Goal: Answer question/provide support

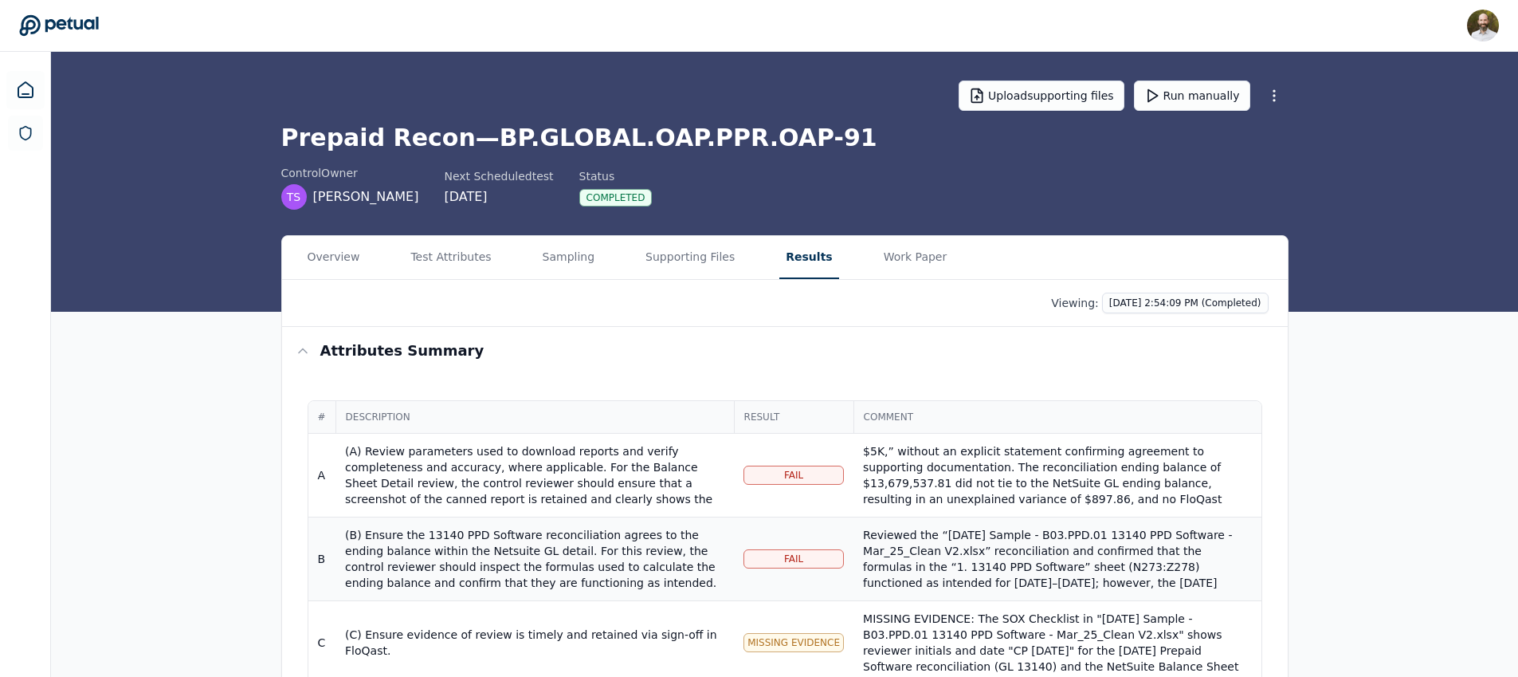
click at [1030, 562] on div "Reviewed the “March 2025 Sample - B03.PPD.01 13140 PPD Software - Mar_25_Clean …" at bounding box center [1057, 622] width 388 height 191
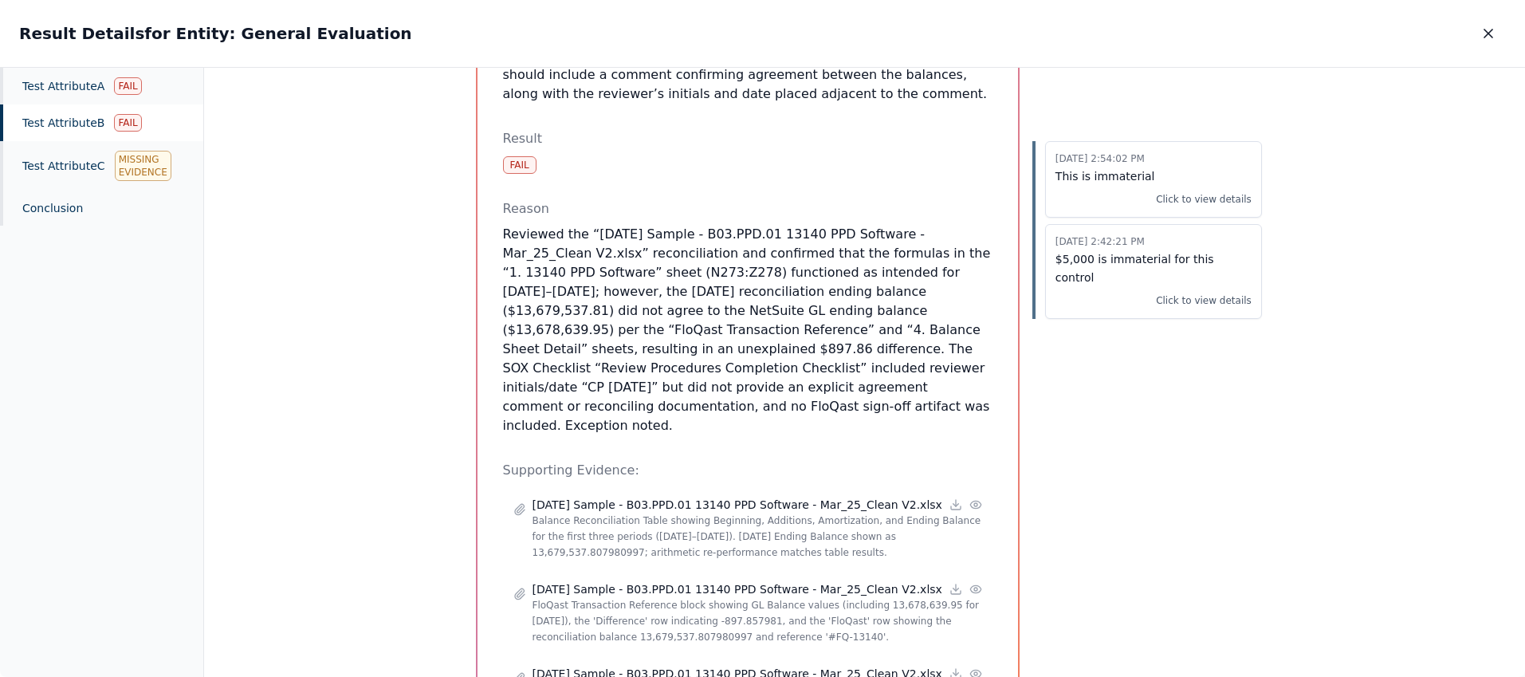
scroll to position [497, 0]
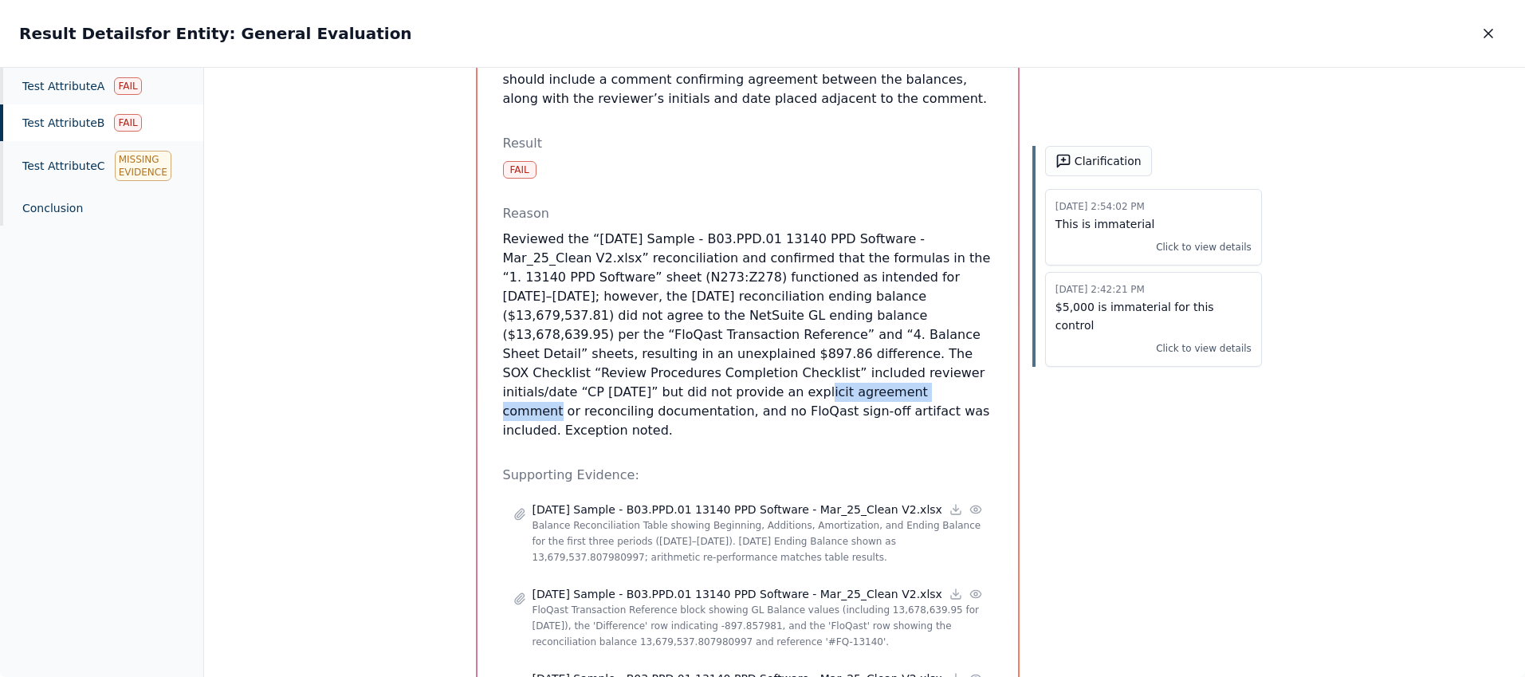
drag, startPoint x: 921, startPoint y: 326, endPoint x: 565, endPoint y: 343, distance: 356.7
click at [565, 343] on p "Reviewed the “March 2025 Sample - B03.PPD.01 13140 PPD Software - Mar_25_Clean …" at bounding box center [747, 335] width 489 height 210
click at [1098, 159] on button "Clarification" at bounding box center [1098, 161] width 107 height 30
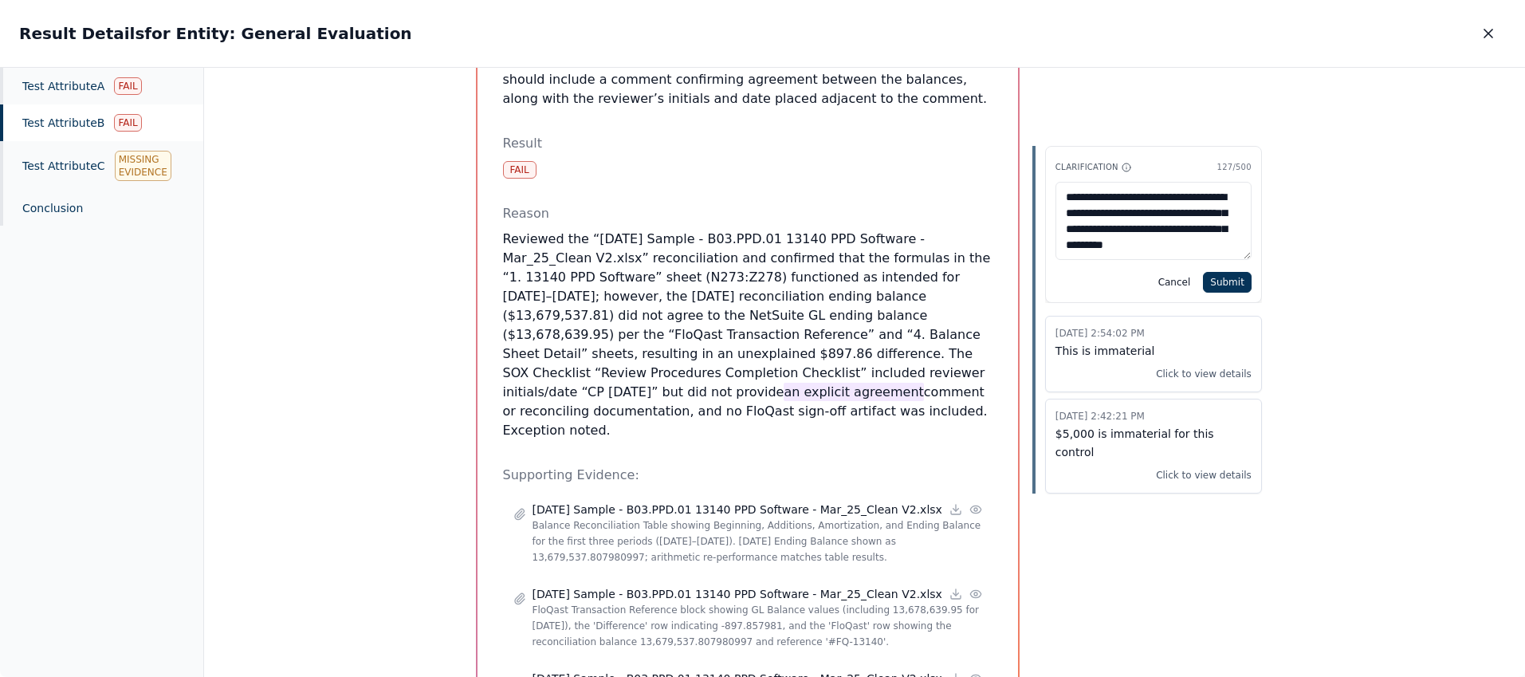
scroll to position [8, 0]
click at [1152, 192] on textarea "**********" at bounding box center [1153, 221] width 196 height 78
type textarea "**********"
click at [1225, 280] on button "Submit" at bounding box center [1227, 282] width 49 height 21
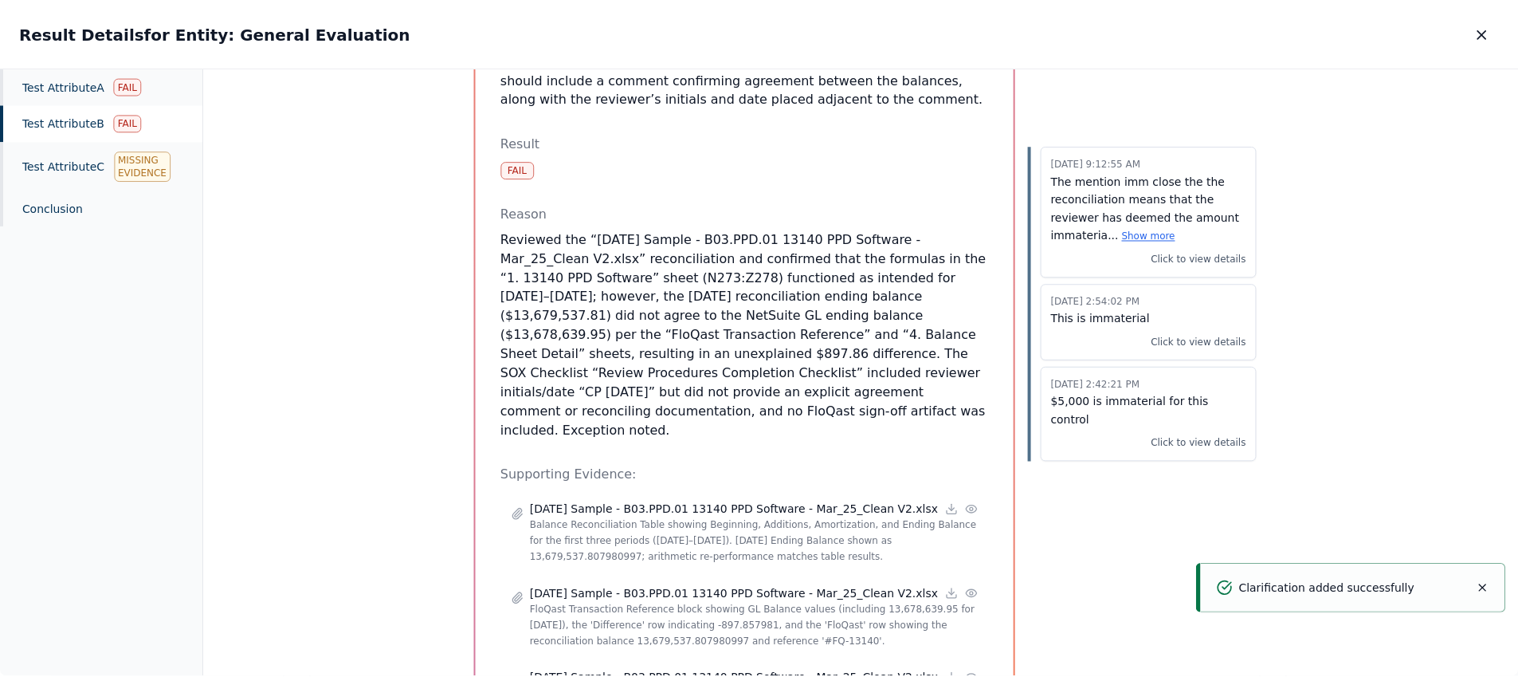
scroll to position [0, 0]
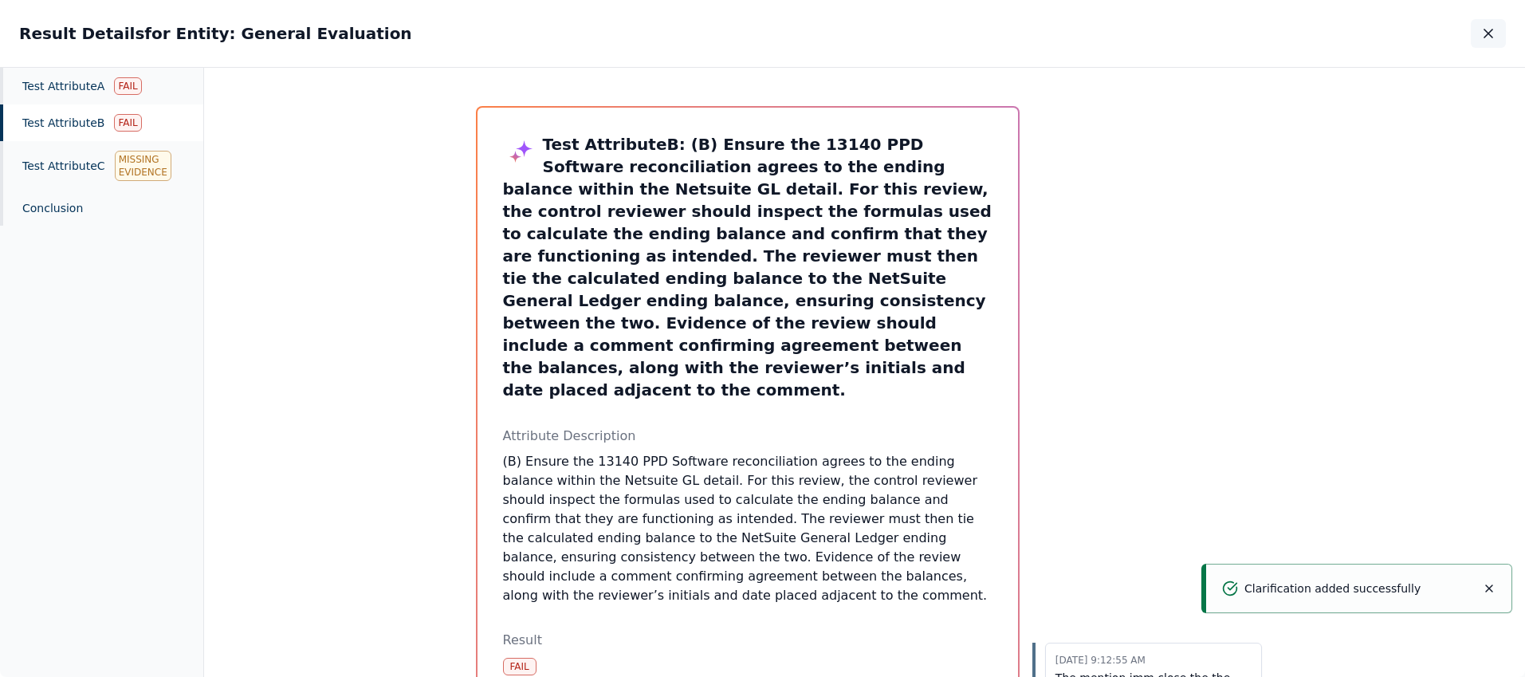
click at [1491, 37] on icon "button" at bounding box center [1488, 33] width 8 height 8
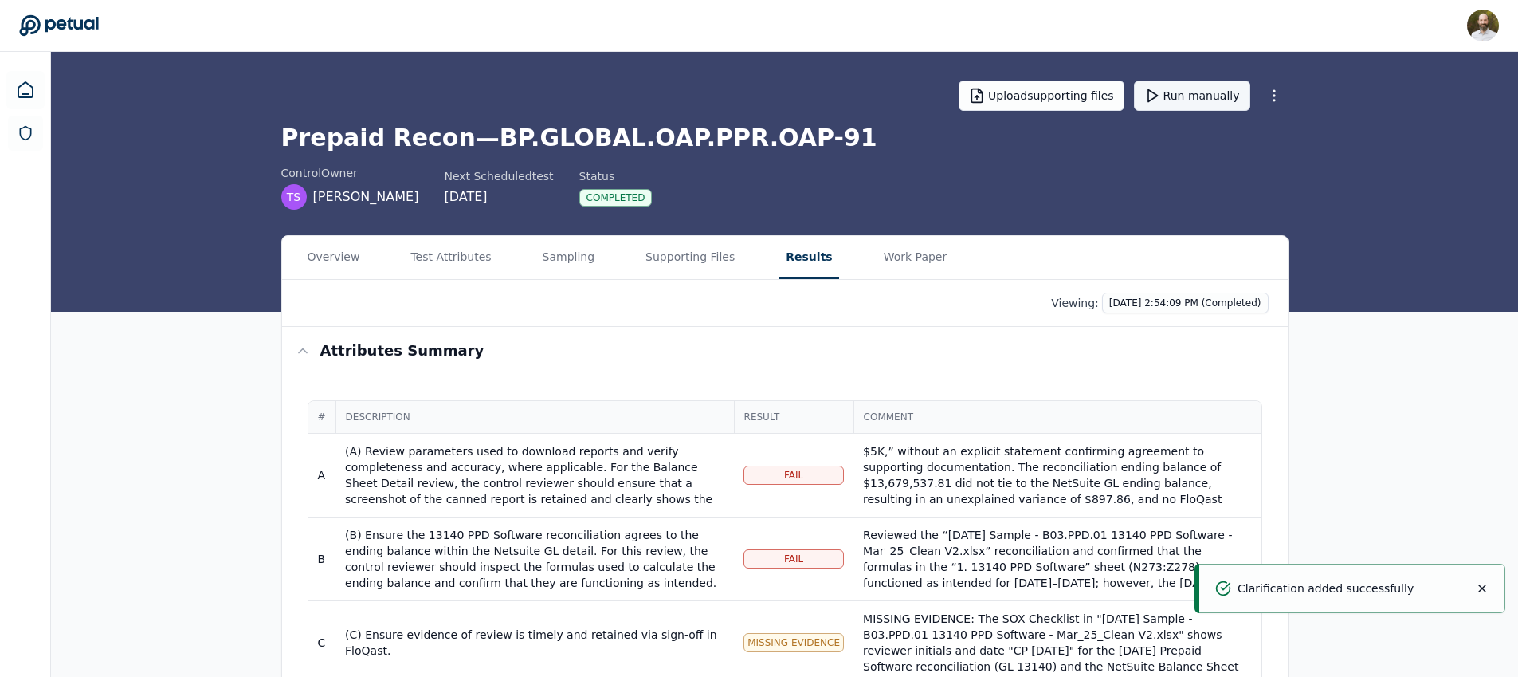
click at [1170, 97] on button "Run manually" at bounding box center [1192, 95] width 116 height 30
